Goal: Navigation & Orientation: Find specific page/section

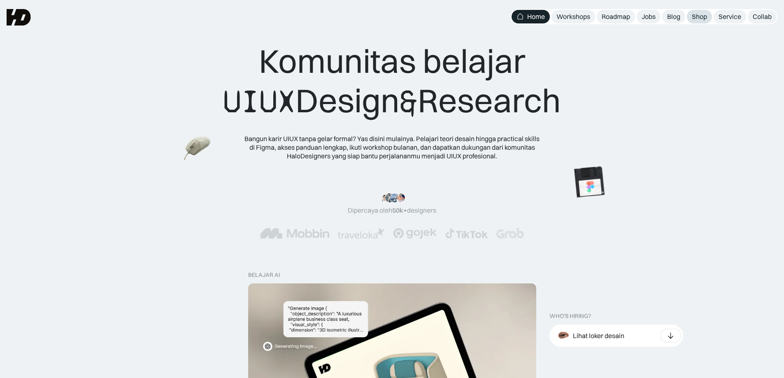
click at [697, 15] on div "Shop" at bounding box center [699, 16] width 15 height 9
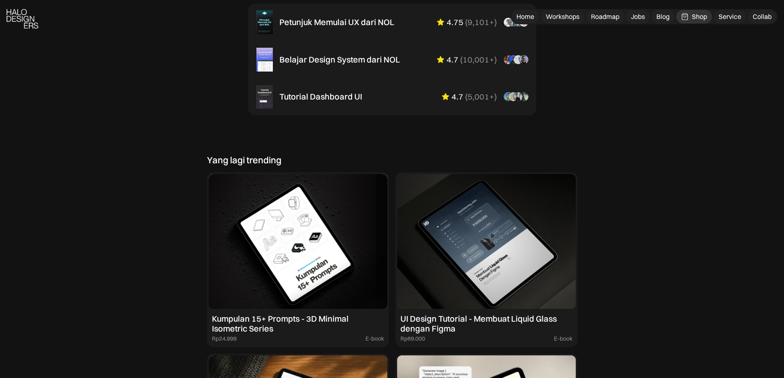
scroll to position [741, 0]
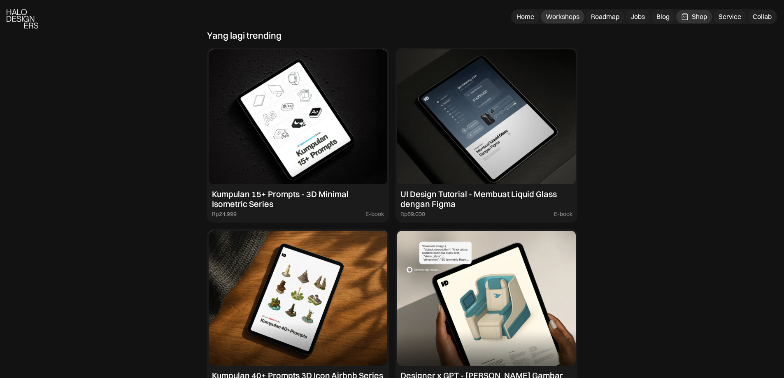
click at [562, 15] on div "Workshops" at bounding box center [563, 16] width 34 height 9
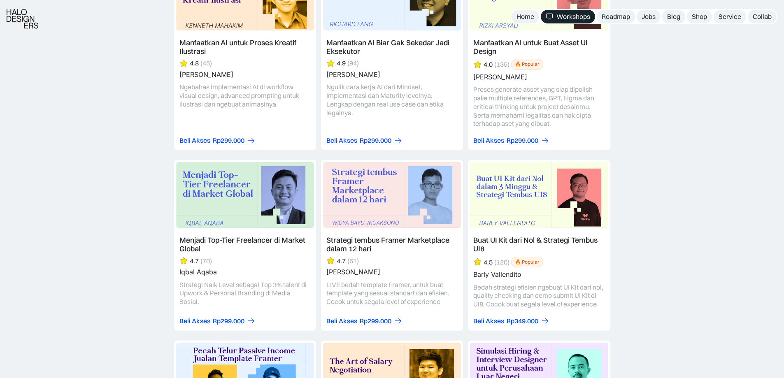
scroll to position [1317, 0]
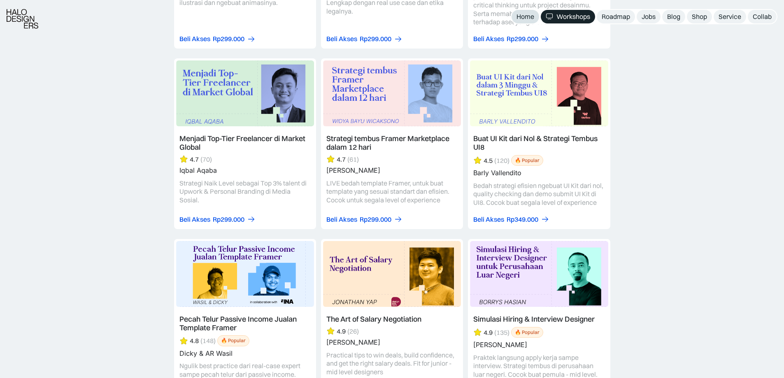
click at [530, 19] on div "Home" at bounding box center [525, 16] width 18 height 9
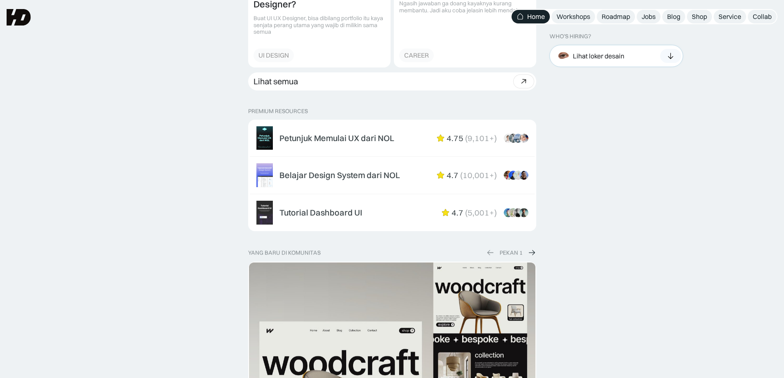
scroll to position [1111, 0]
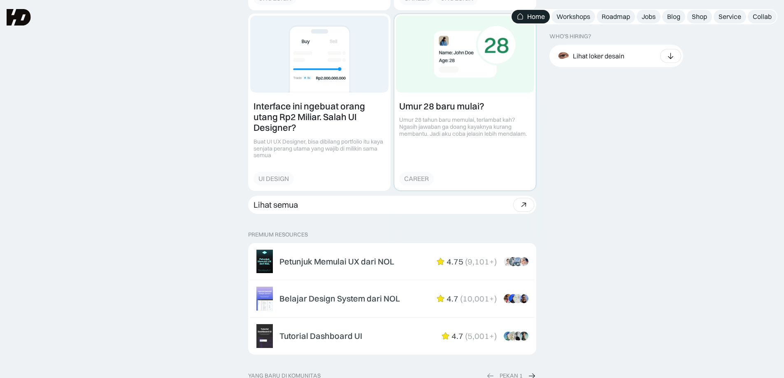
click at [492, 116] on link at bounding box center [465, 102] width 142 height 176
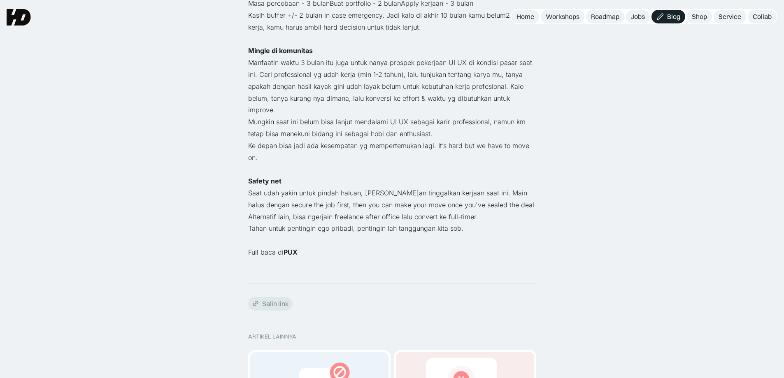
scroll to position [535, 0]
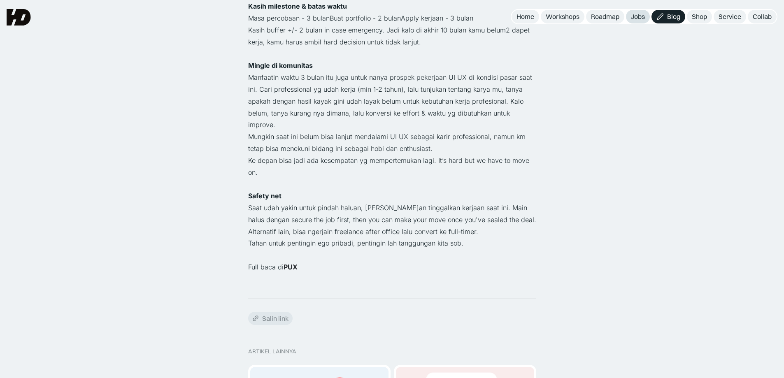
click at [636, 21] on div "Jobs" at bounding box center [638, 16] width 14 height 9
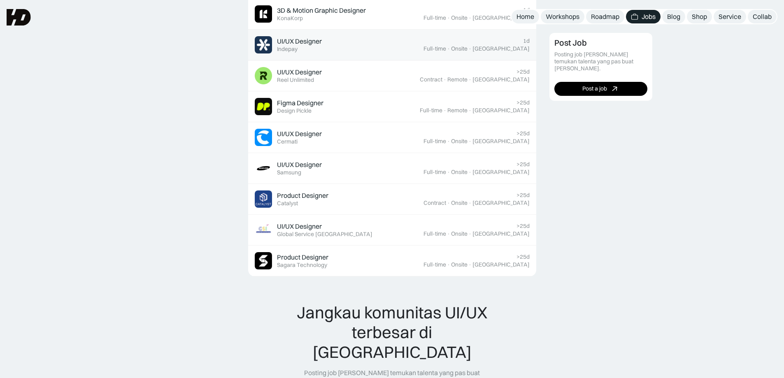
scroll to position [294, 0]
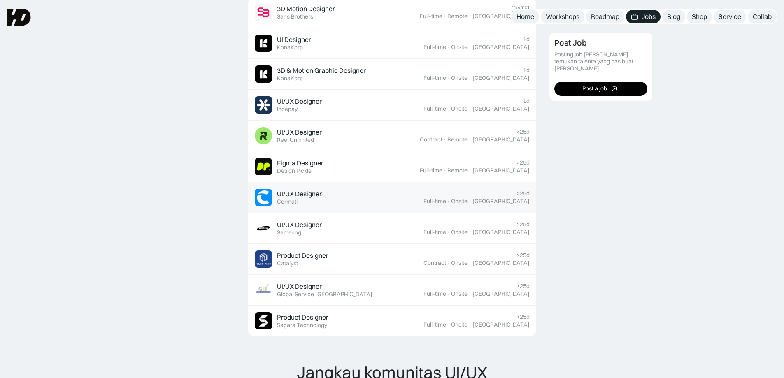
click at [313, 193] on div "UI/UX Designer" at bounding box center [299, 194] width 45 height 9
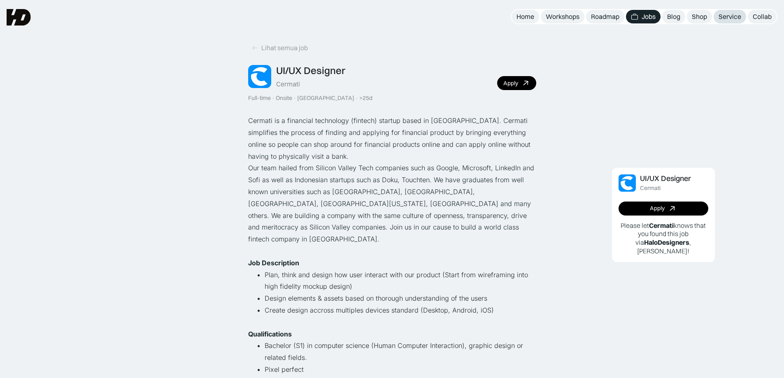
click at [735, 17] on div "Service" at bounding box center [729, 16] width 23 height 9
click at [529, 16] on div "Home" at bounding box center [525, 16] width 18 height 9
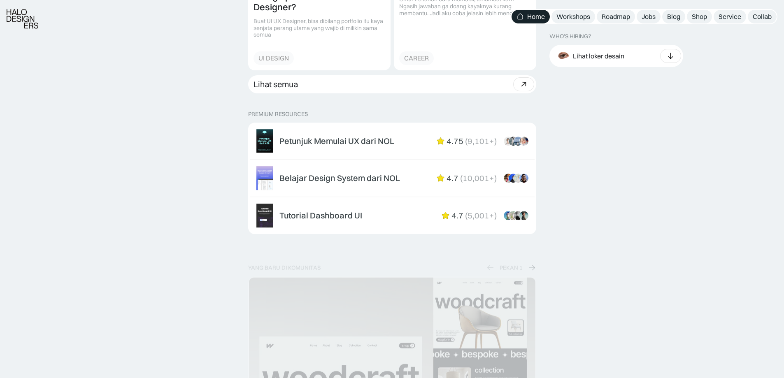
scroll to position [1234, 0]
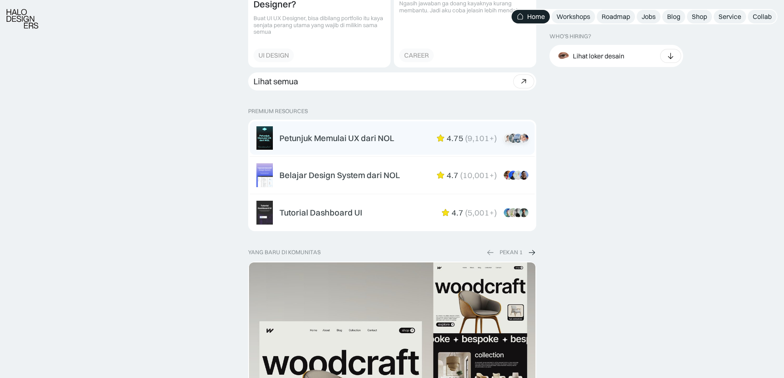
click at [374, 139] on div "Petunjuk Memulai UX dari NOL" at bounding box center [336, 138] width 115 height 10
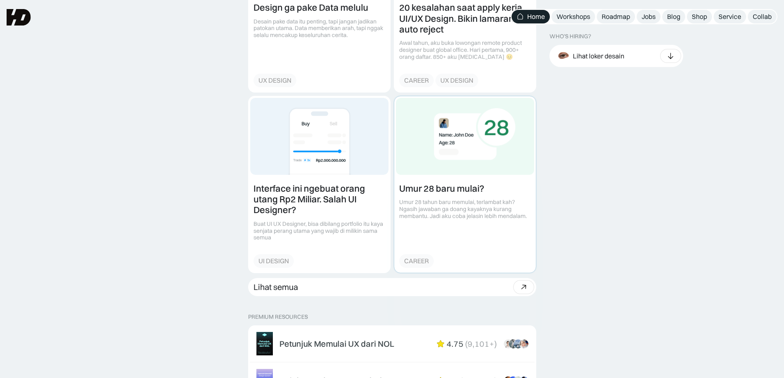
scroll to position [905, 0]
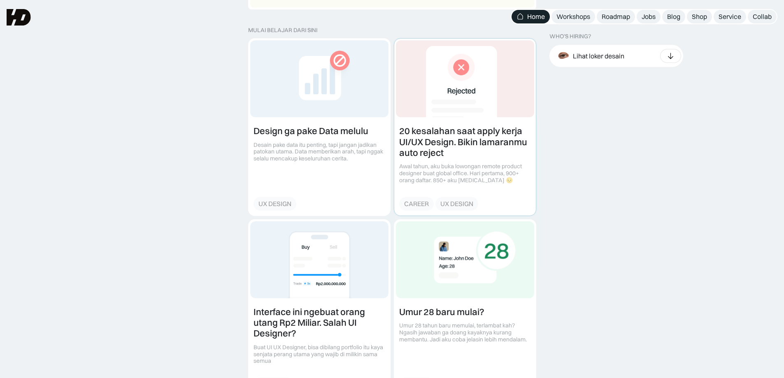
click at [465, 143] on link at bounding box center [465, 127] width 142 height 176
